Goal: Information Seeking & Learning: Learn about a topic

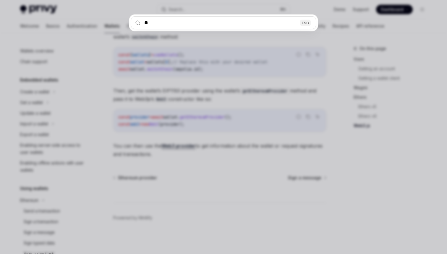
scroll to position [176, 0]
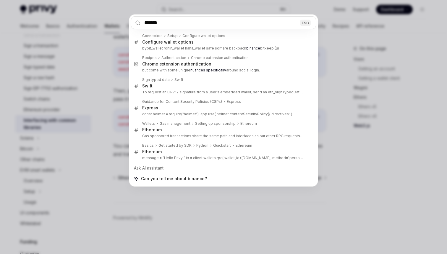
type input "*******"
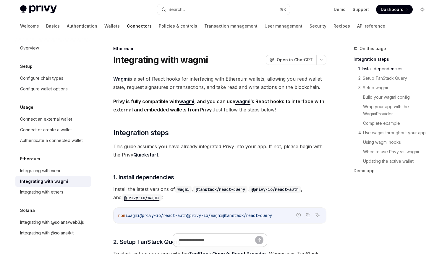
scroll to position [131, 0]
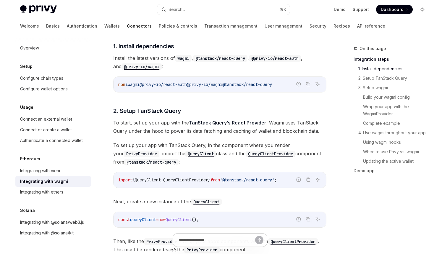
type textarea "*"
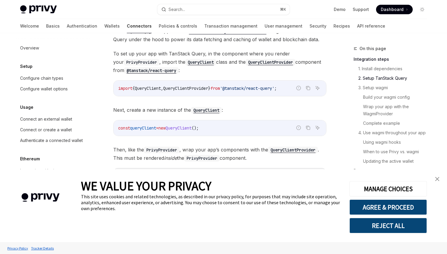
scroll to position [238, 0]
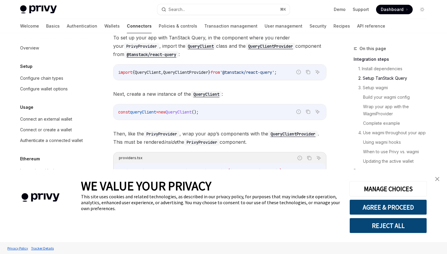
click at [438, 177] on img "close banner" at bounding box center [437, 179] width 4 height 4
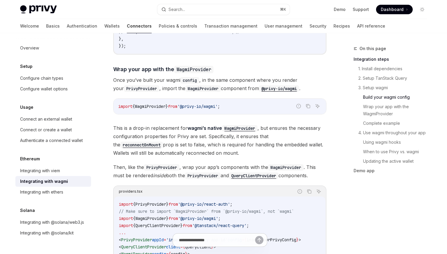
scroll to position [813, 0]
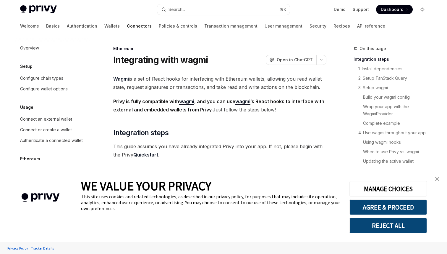
type textarea "*"
